Goal: Navigation & Orientation: Find specific page/section

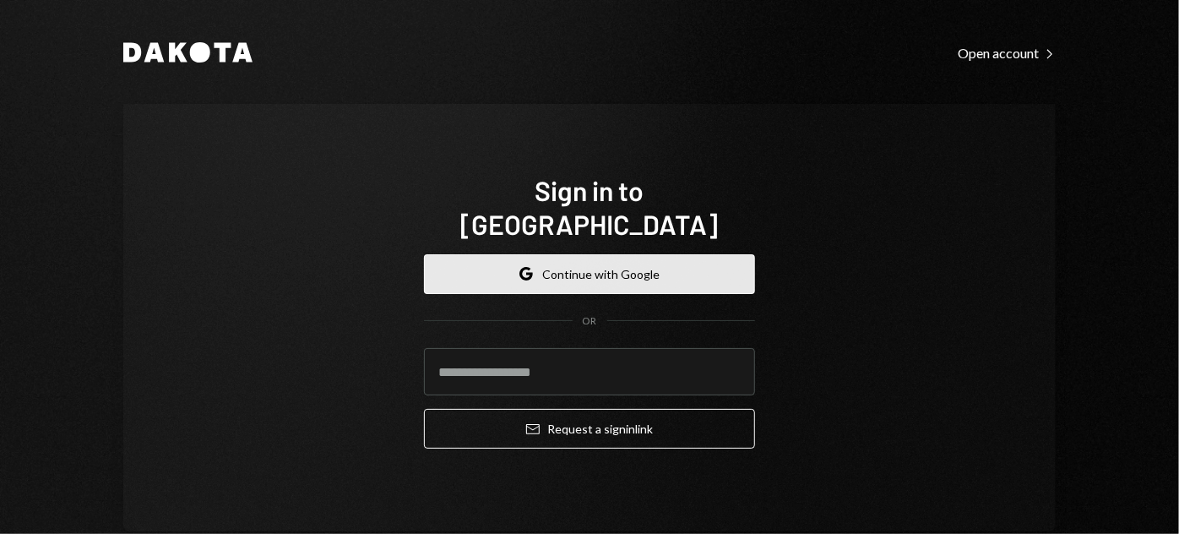
click at [616, 262] on button "Google Continue with Google" at bounding box center [589, 274] width 331 height 40
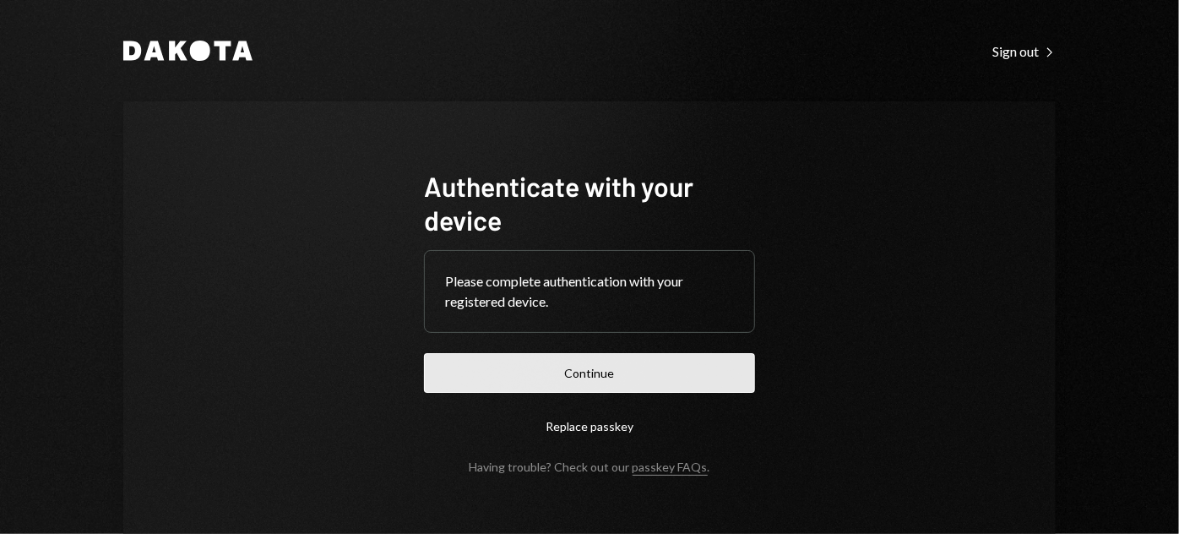
click at [587, 380] on button "Continue" at bounding box center [589, 373] width 331 height 40
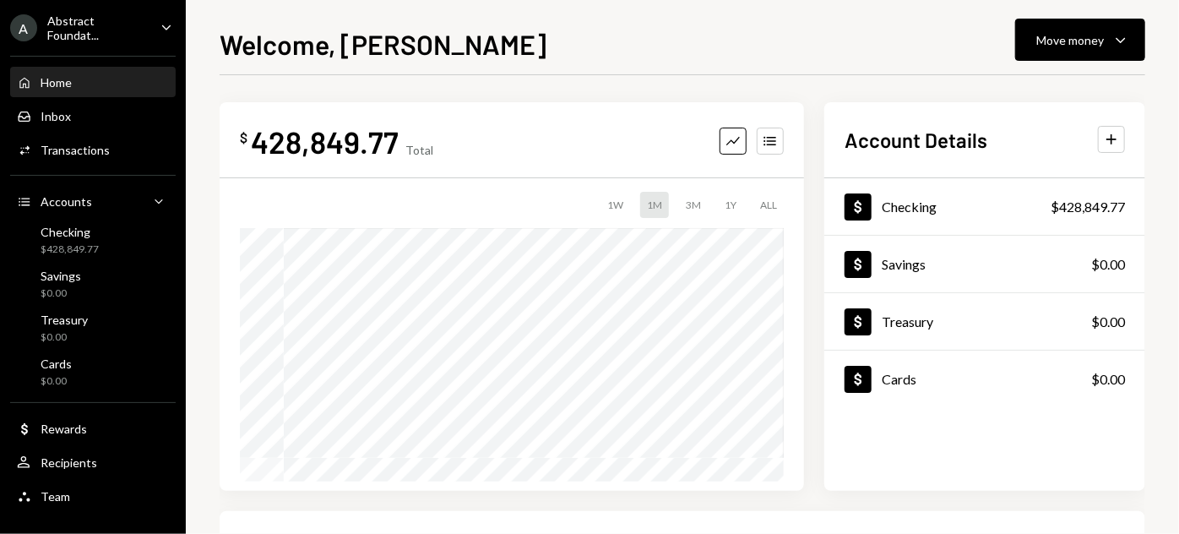
click at [598, 80] on div "$ 428,849.77 Total Graph Accounts 1W 1M 3M 1Y ALL Account Details Plus Dollar C…" at bounding box center [682, 506] width 925 height 863
